Goal: Find specific page/section: Find specific page/section

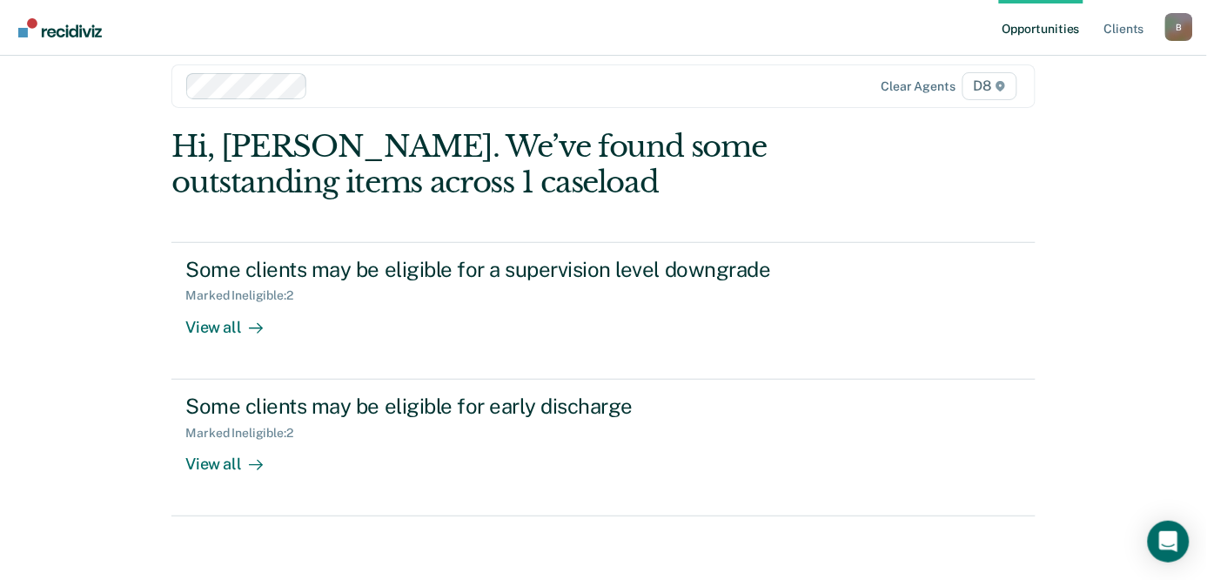
scroll to position [24, 0]
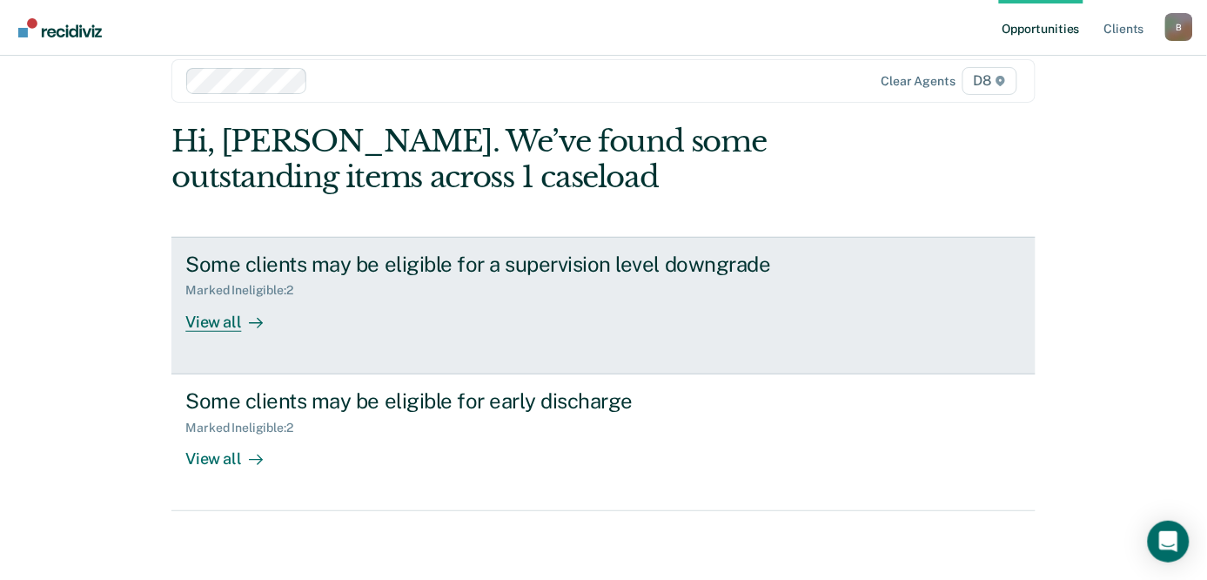
click at [211, 319] on div "View all" at bounding box center [233, 315] width 97 height 34
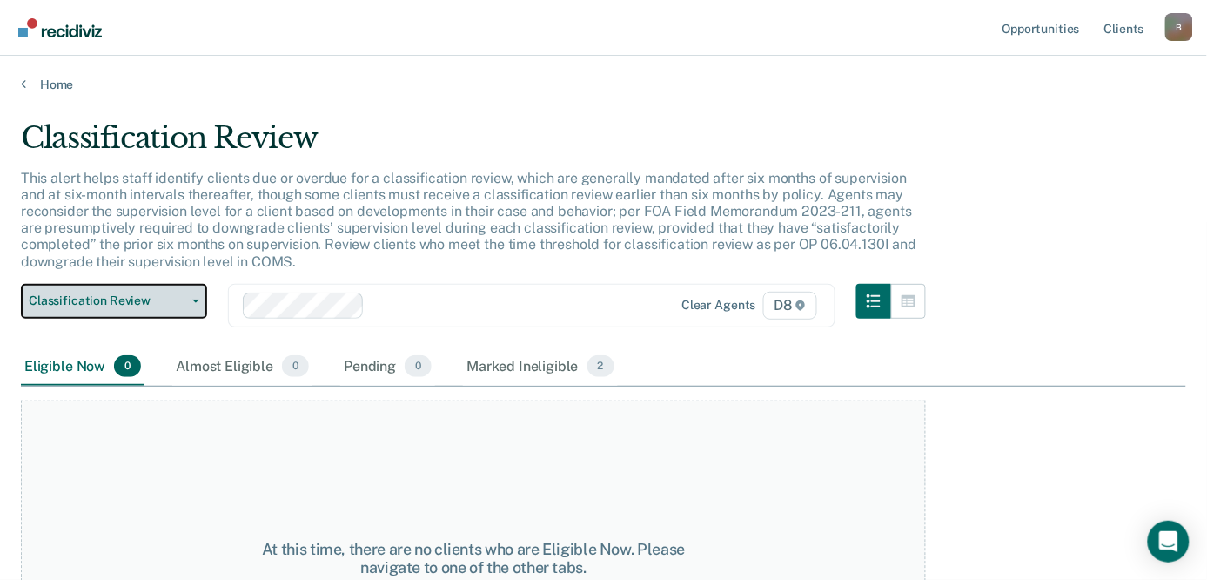
click at [193, 307] on button "Classification Review" at bounding box center [114, 301] width 186 height 35
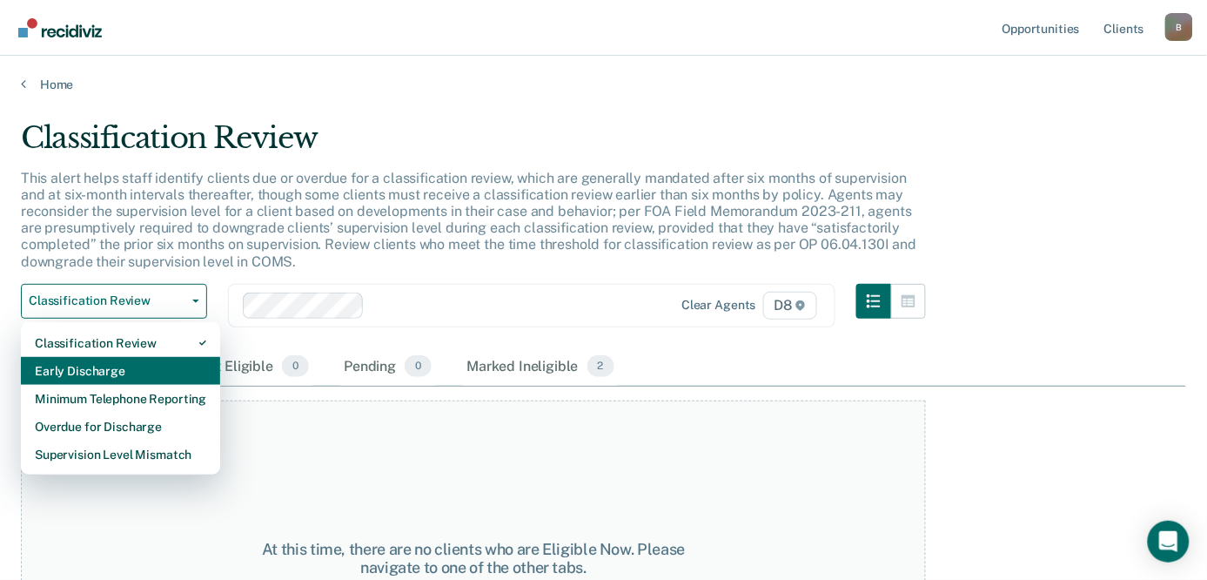
click at [163, 360] on div "Early Discharge" at bounding box center [120, 371] width 171 height 28
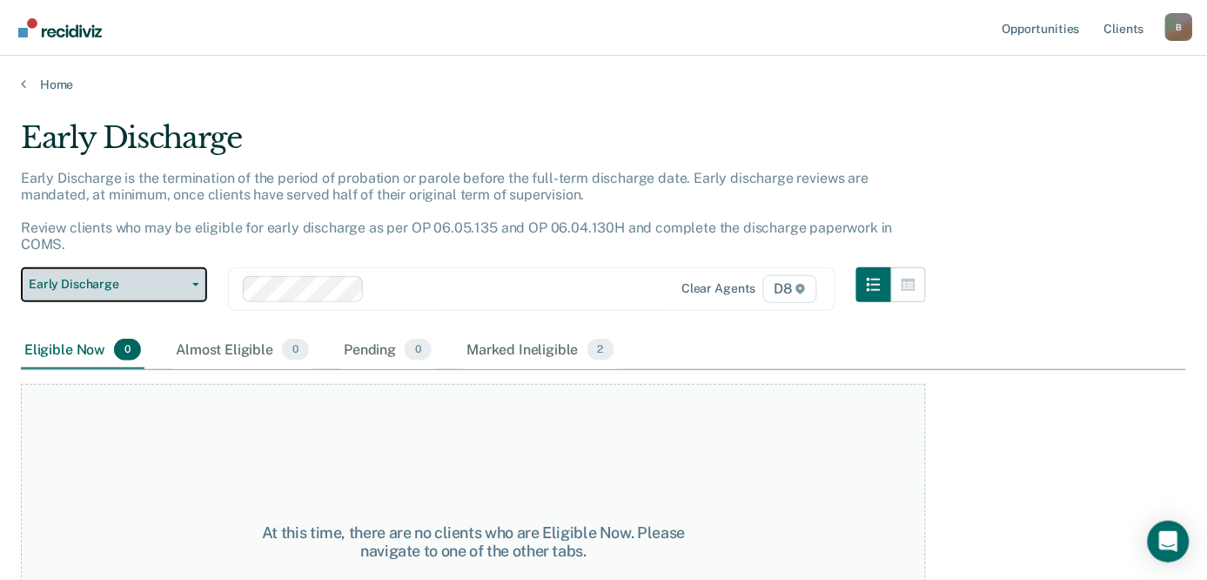
click at [197, 283] on icon "button" at bounding box center [195, 284] width 7 height 3
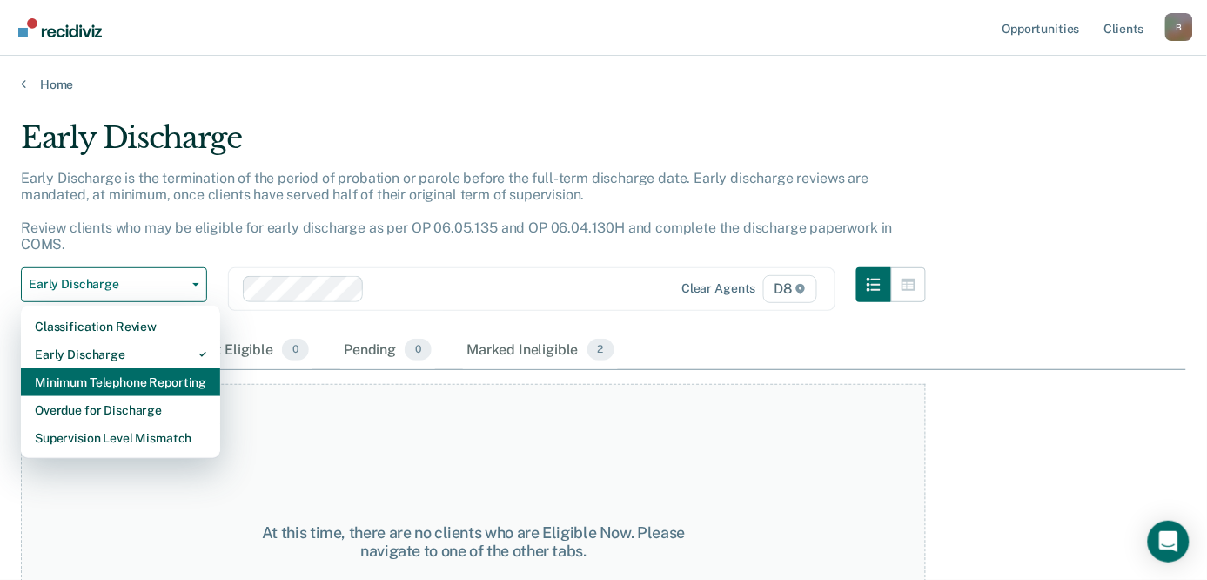
click at [152, 368] on div "Minimum Telephone Reporting" at bounding box center [120, 382] width 171 height 28
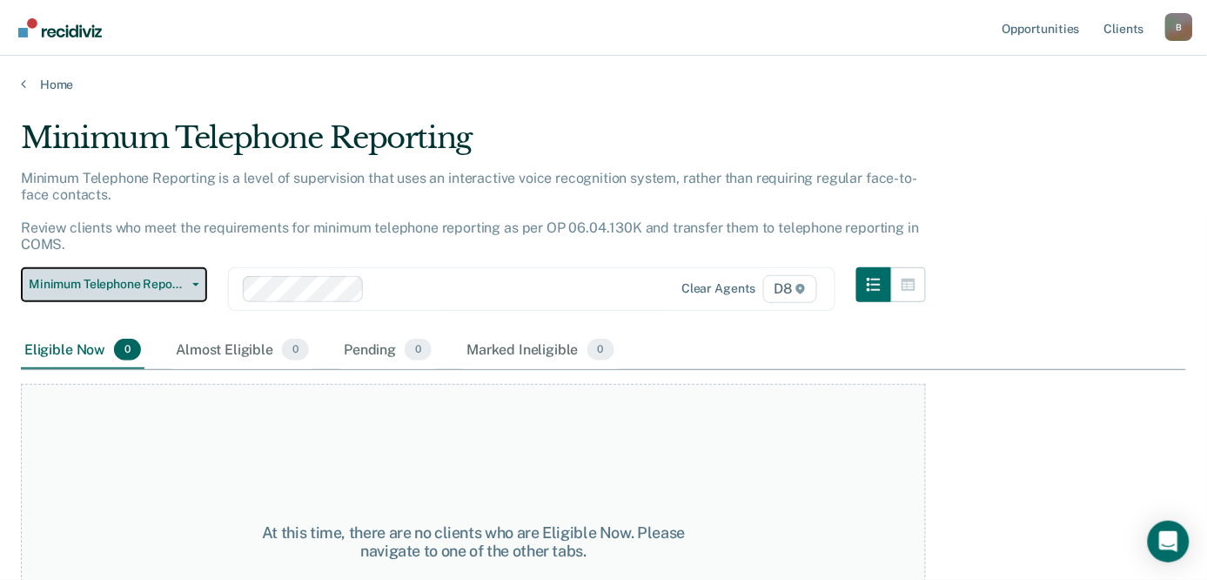
click at [190, 283] on span "button" at bounding box center [192, 284] width 14 height 3
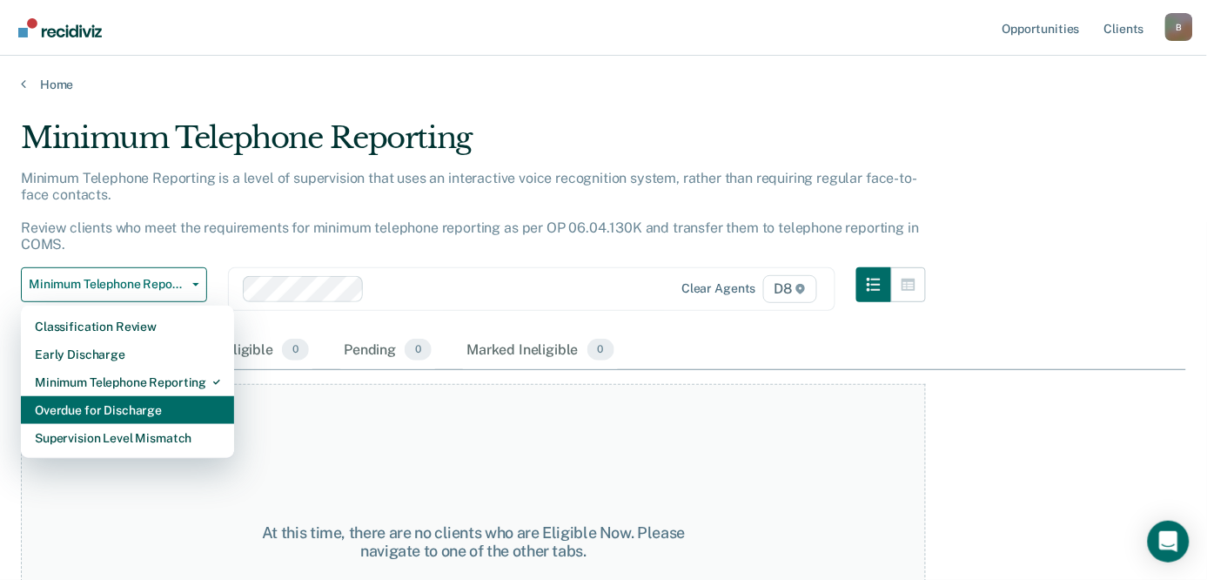
click at [178, 420] on div "Overdue for Discharge" at bounding box center [127, 410] width 185 height 28
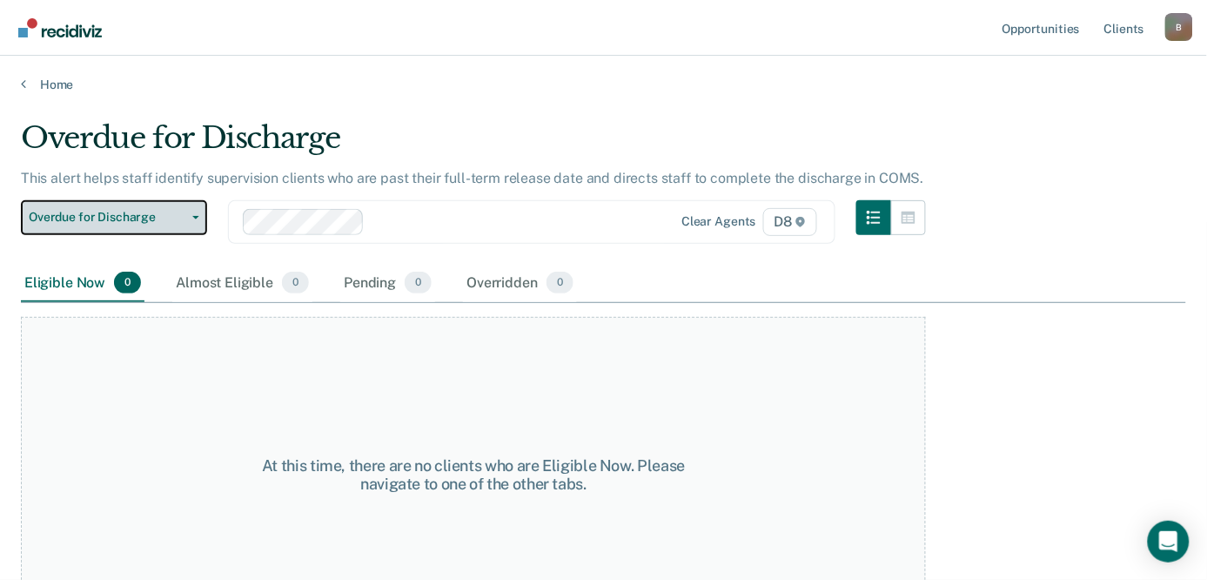
click at [198, 211] on button "Overdue for Discharge" at bounding box center [114, 217] width 186 height 35
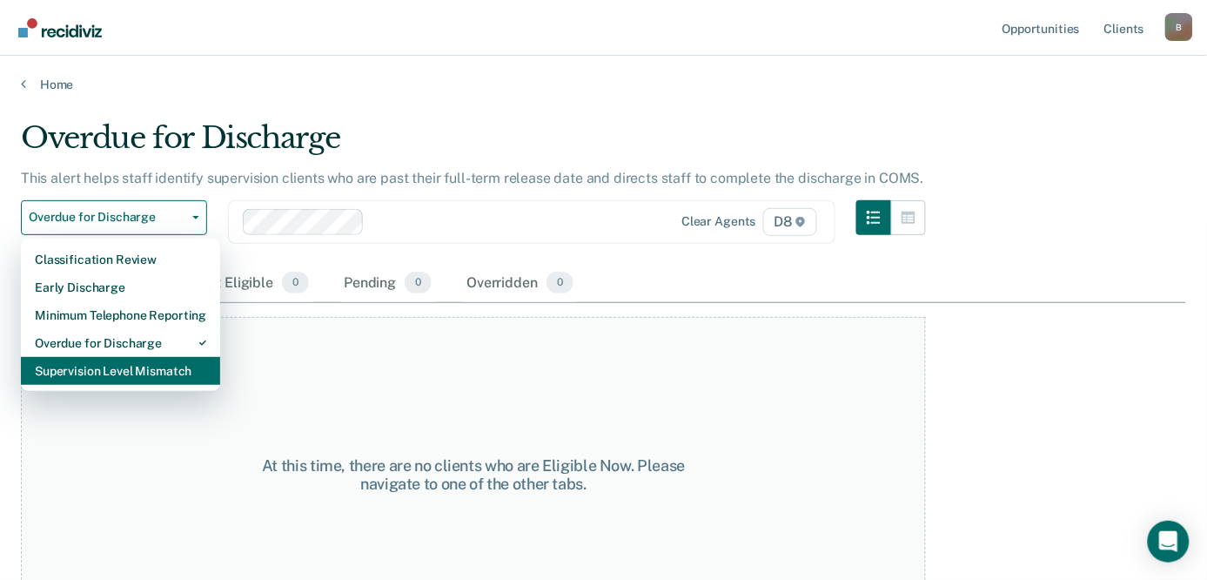
click at [164, 369] on div "Supervision Level Mismatch" at bounding box center [120, 371] width 171 height 28
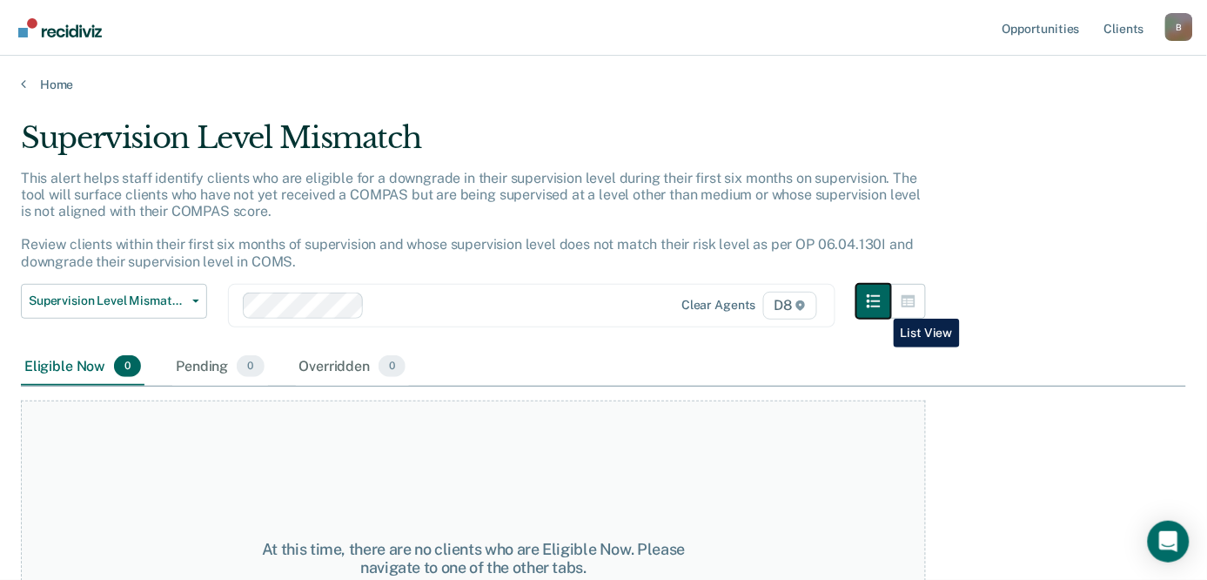
click at [881, 305] on icon "button" at bounding box center [874, 301] width 14 height 14
click at [882, 289] on button "button" at bounding box center [873, 301] width 35 height 35
